Goal: Transaction & Acquisition: Purchase product/service

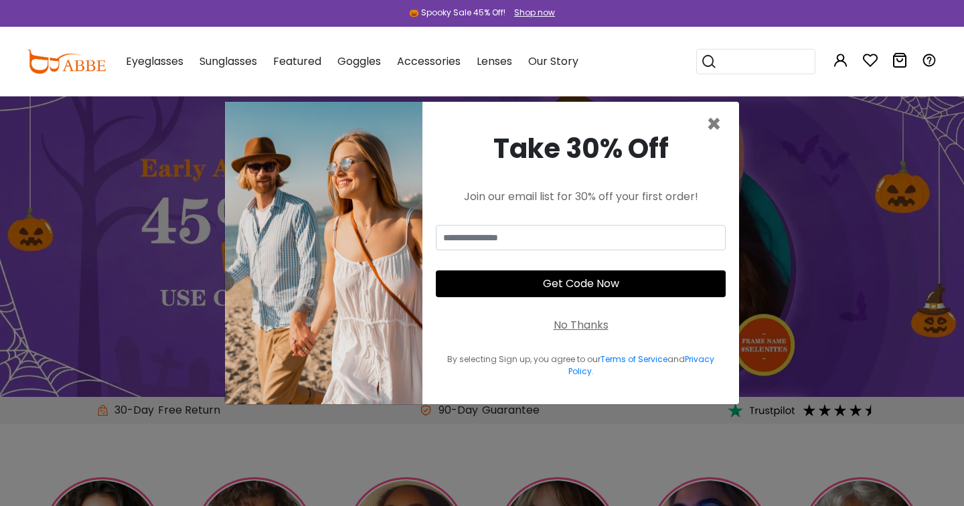
click at [700, 123] on div "Take 30% Off Join our email list for 30% off your first order! Get Code Now No …" at bounding box center [580, 253] width 317 height 303
click at [717, 120] on span "×" at bounding box center [713, 124] width 15 height 34
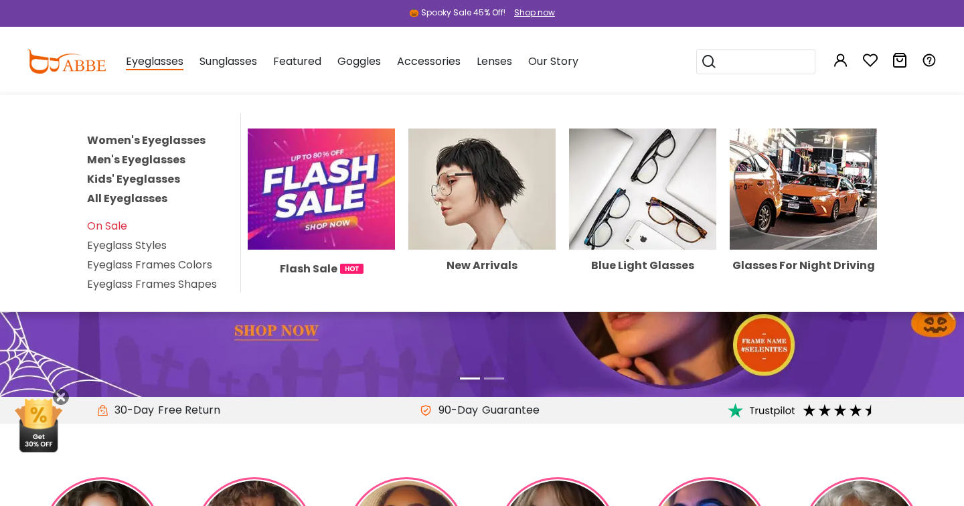
click at [179, 141] on link "Women's Eyeglasses" at bounding box center [146, 140] width 119 height 15
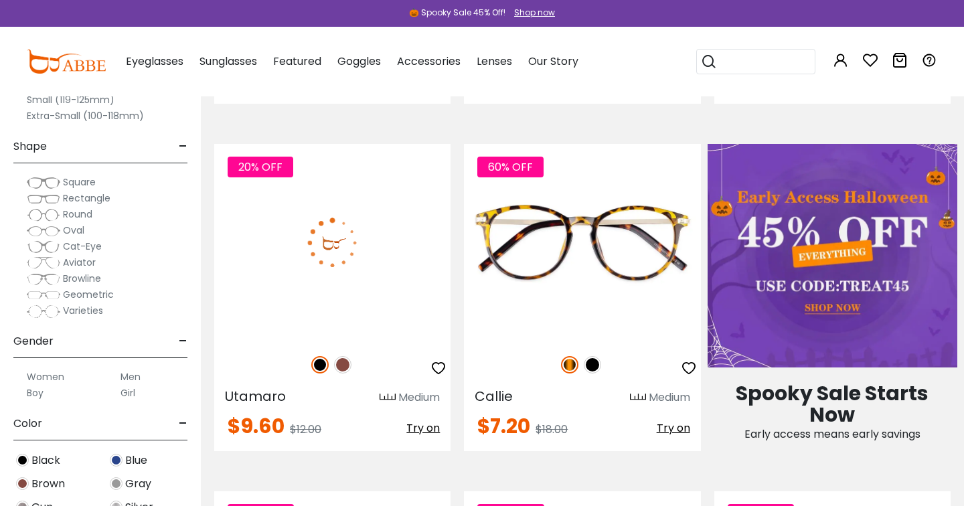
scroll to position [610, 0]
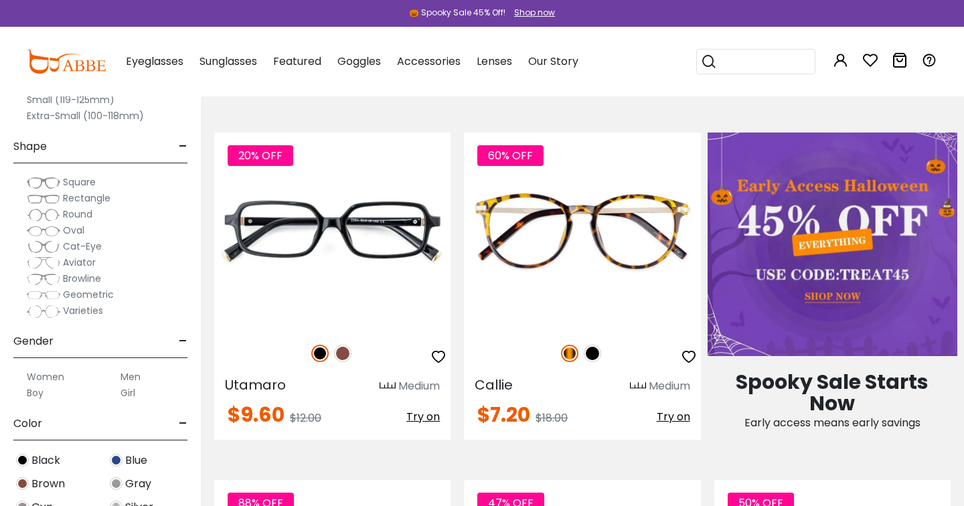
click at [42, 378] on label "Women" at bounding box center [45, 377] width 37 height 16
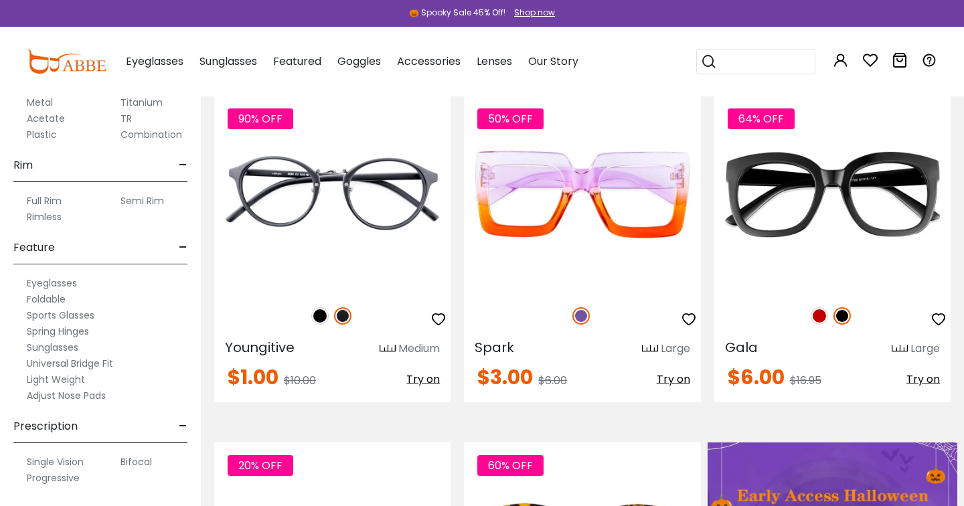
scroll to position [304, 0]
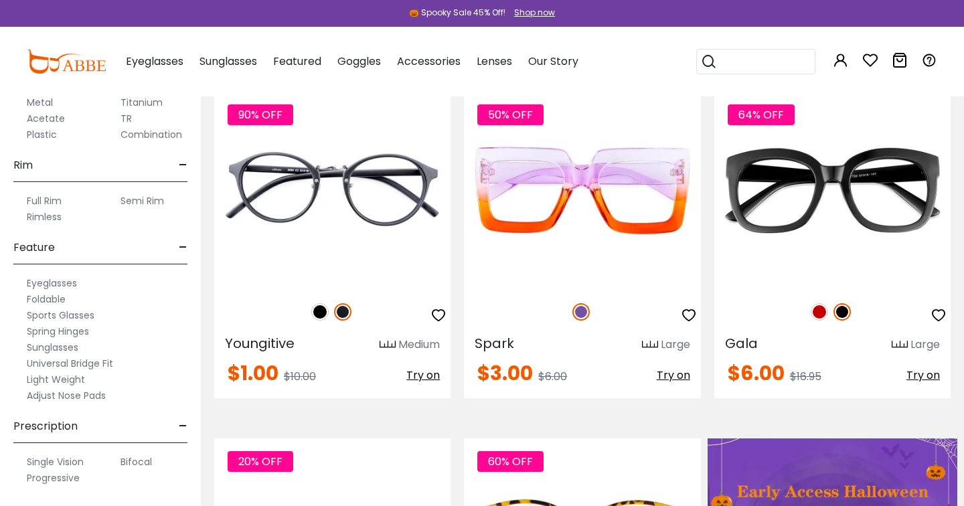
click at [74, 396] on label "Adjust Nose Pads" at bounding box center [66, 396] width 79 height 16
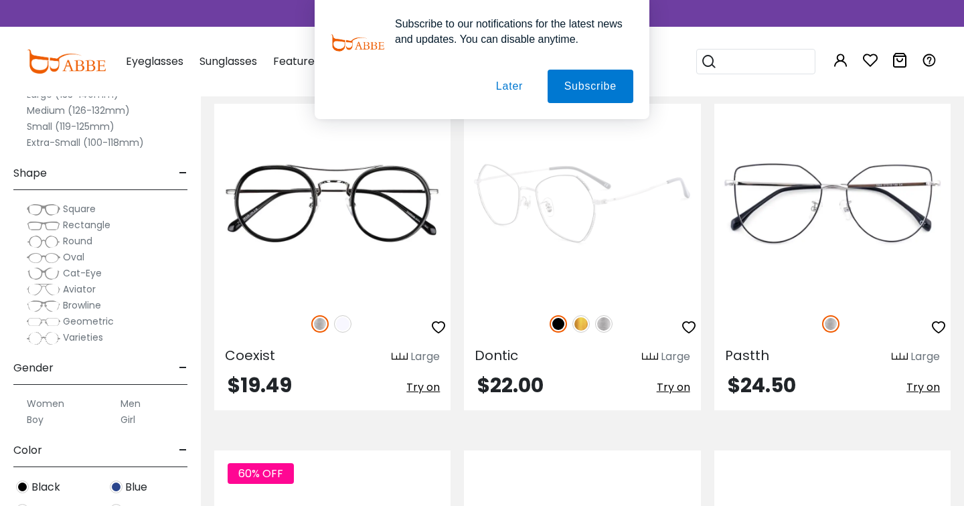
scroll to position [2710, 0]
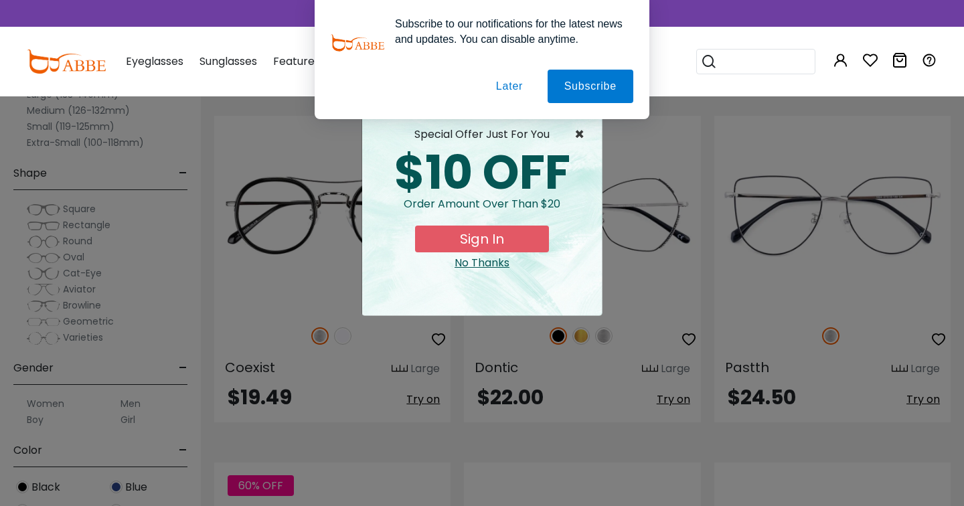
click at [583, 133] on span "×" at bounding box center [582, 135] width 17 height 16
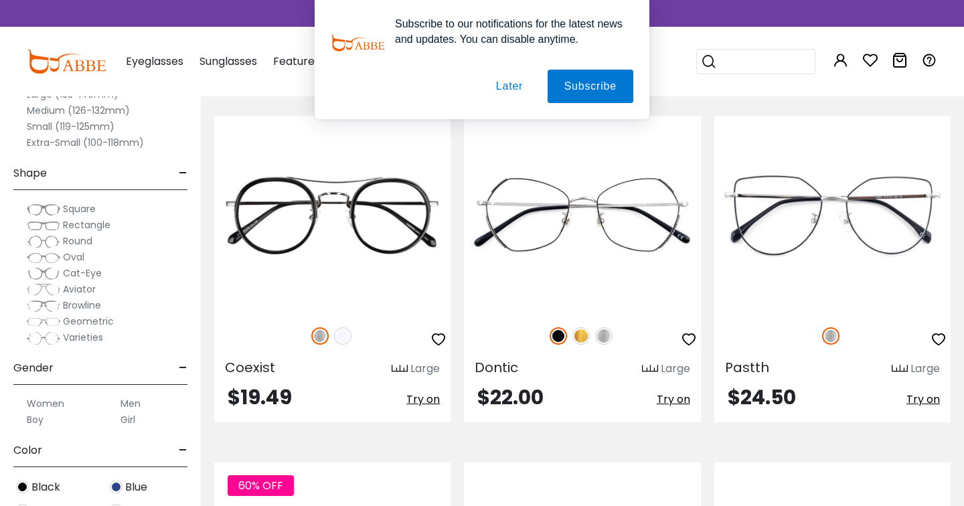
click at [506, 90] on button "Later" at bounding box center [509, 86] width 60 height 33
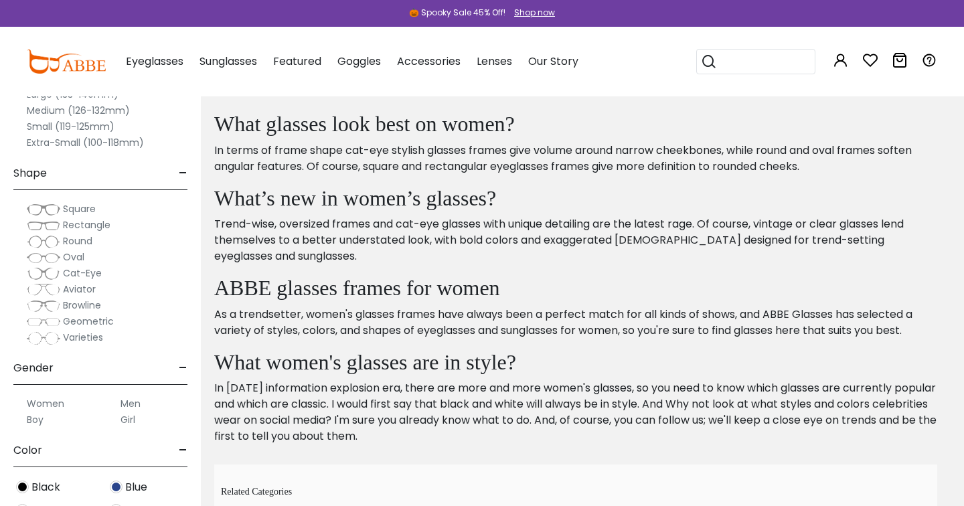
scroll to position [7206, 0]
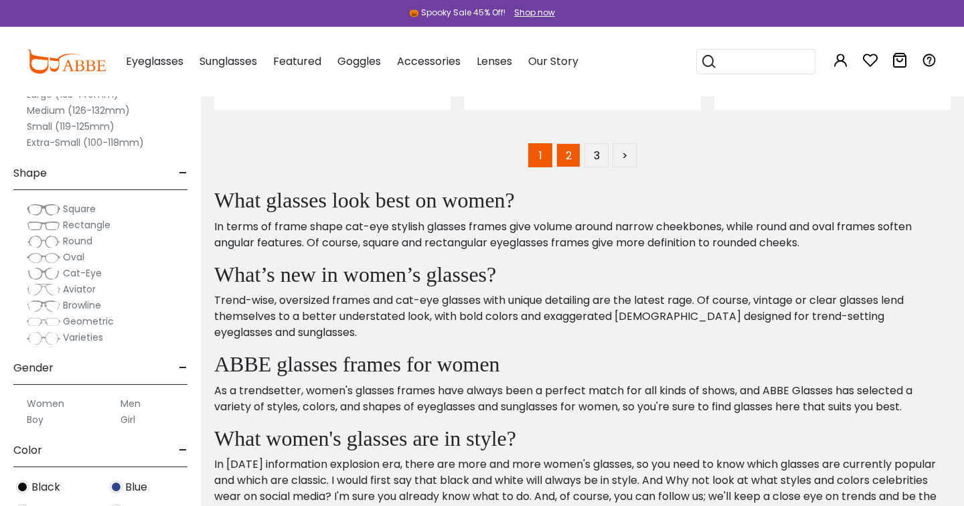
click at [569, 143] on link "2" at bounding box center [568, 155] width 24 height 24
